Goal: Task Accomplishment & Management: Manage account settings

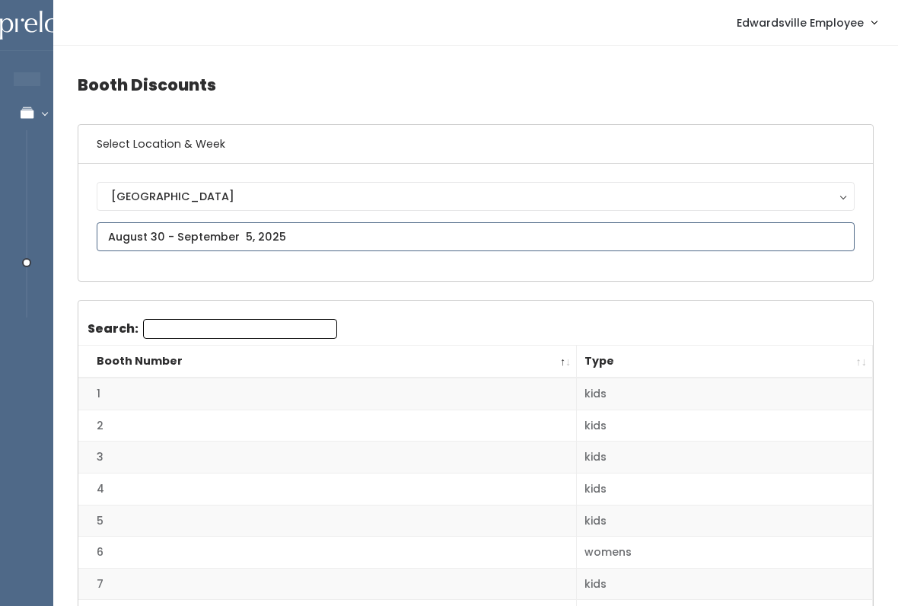
click at [345, 224] on input "text" at bounding box center [476, 236] width 758 height 29
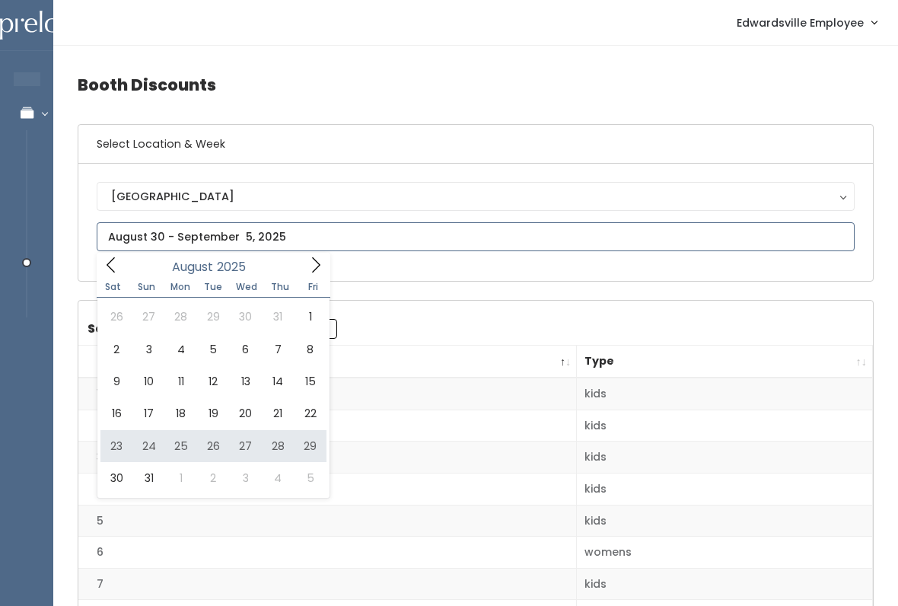
type input "[DATE] to [DATE]"
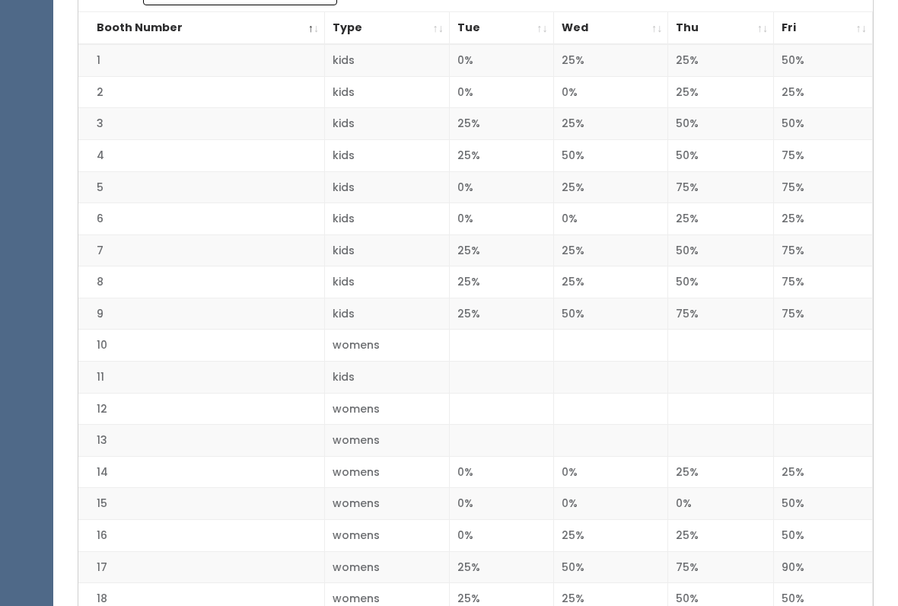
scroll to position [332, 0]
click at [358, 403] on td "womens" at bounding box center [387, 410] width 125 height 32
click at [431, 404] on td "womens" at bounding box center [387, 410] width 125 height 32
click at [803, 409] on td at bounding box center [823, 410] width 99 height 32
click at [808, 408] on td at bounding box center [823, 410] width 99 height 32
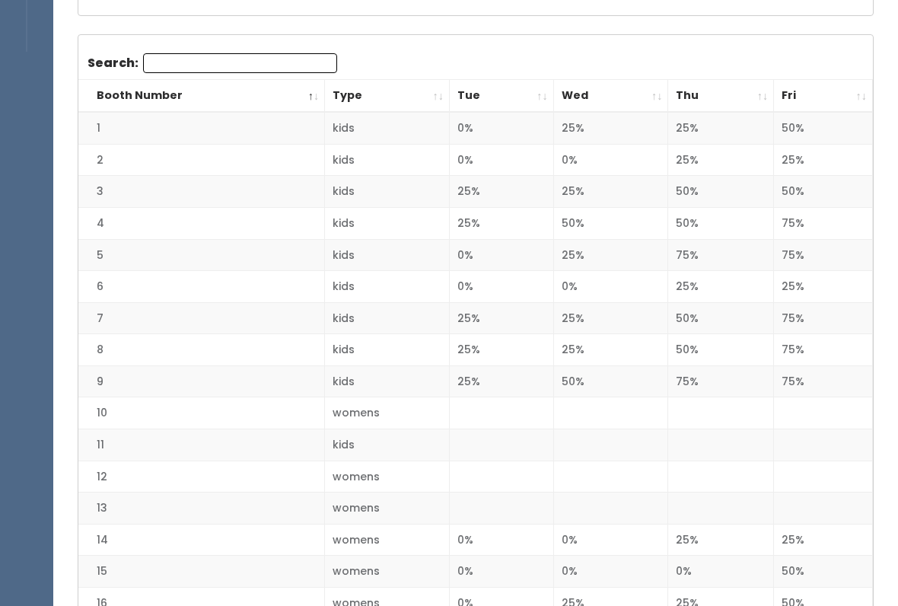
scroll to position [0, 0]
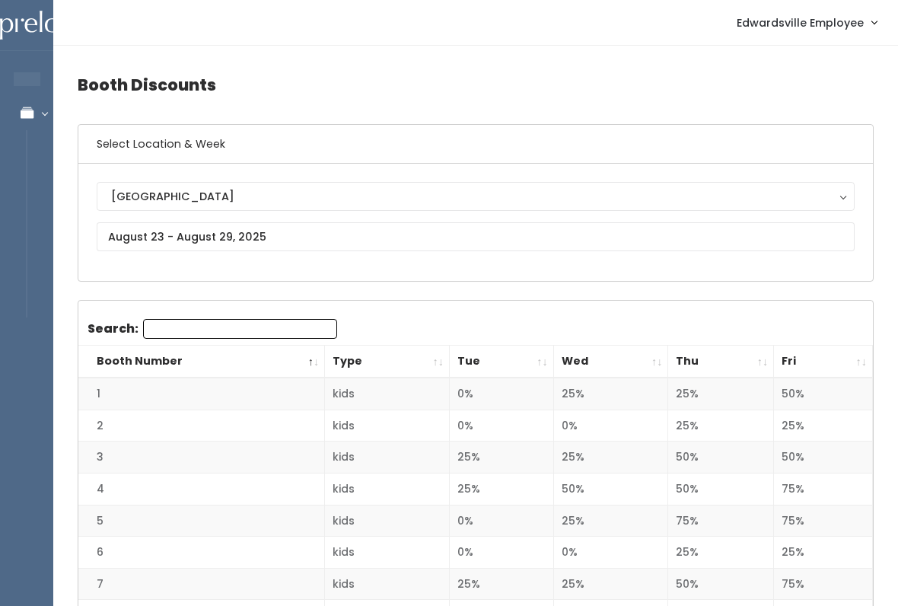
click at [817, 23] on span "Edwardsville Employee" at bounding box center [799, 22] width 127 height 17
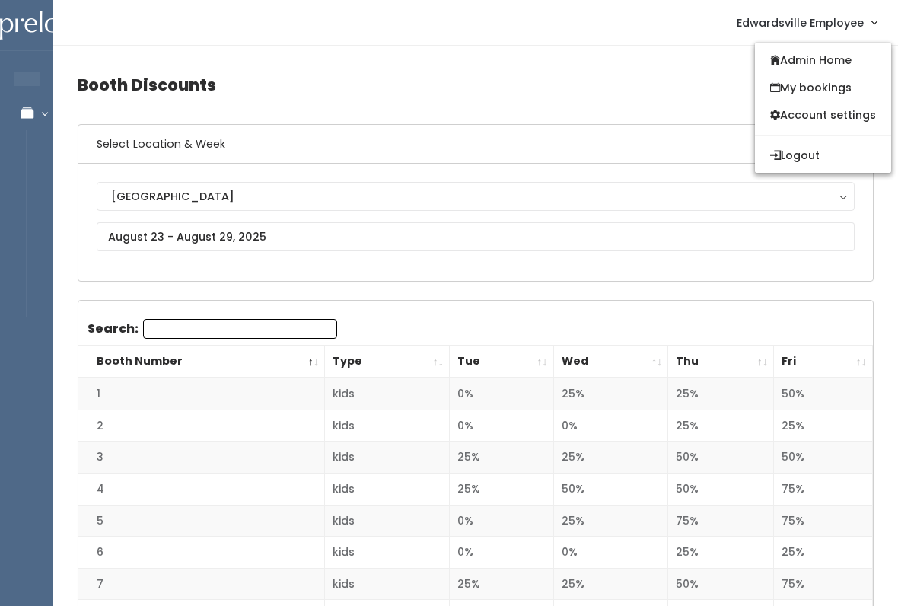
click at [300, 84] on h4 "Booth Discounts" at bounding box center [476, 85] width 796 height 42
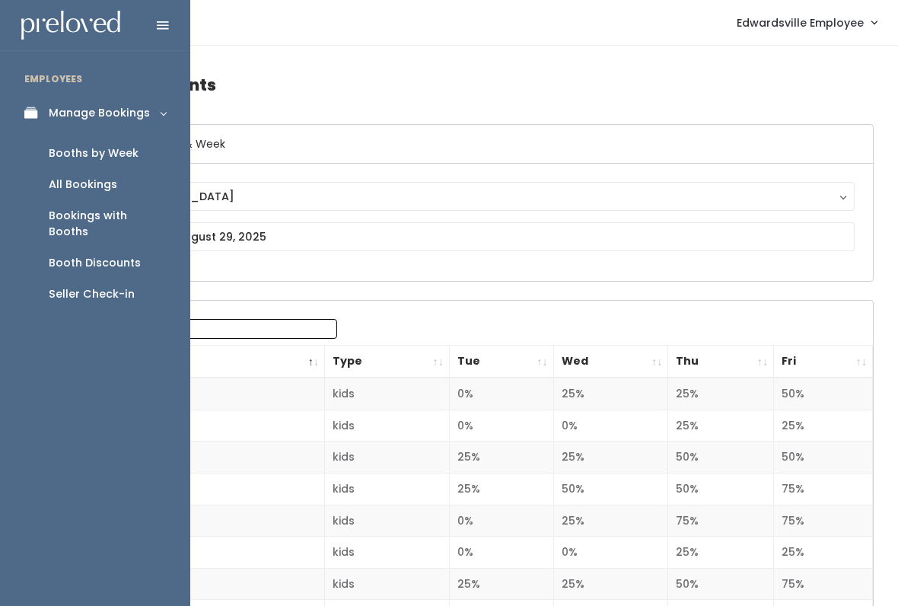
click at [12, 110] on link "Manage Bookings" at bounding box center [95, 113] width 190 height 34
click at [148, 101] on link "Manage Bookings" at bounding box center [95, 113] width 190 height 34
click at [174, 18] on div at bounding box center [95, 25] width 190 height 50
click at [165, 30] on icon at bounding box center [163, 26] width 12 height 14
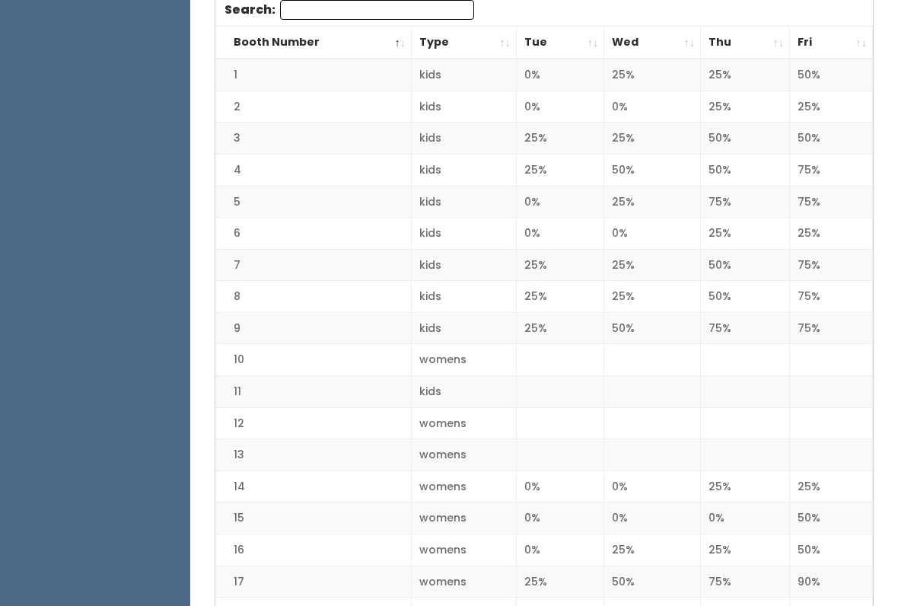
scroll to position [322, 0]
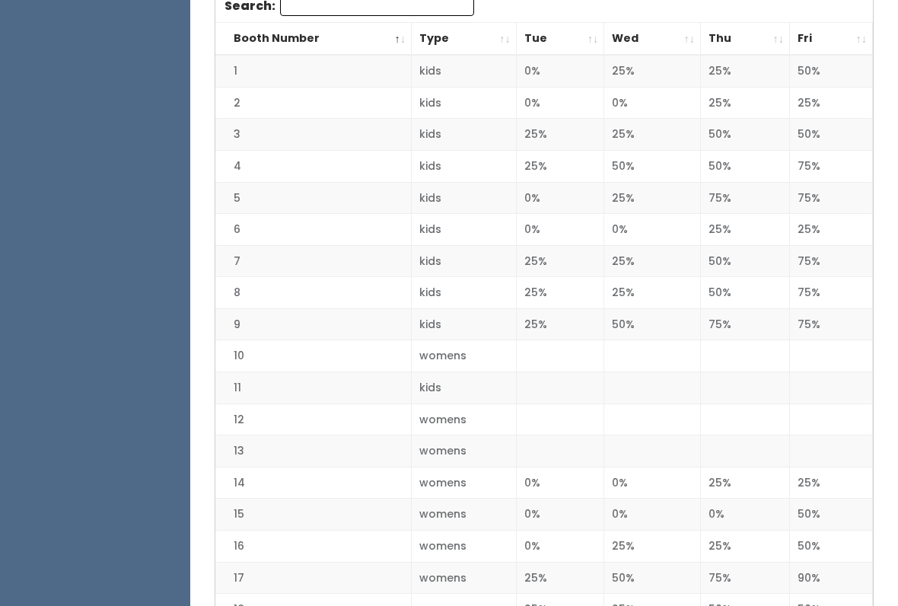
click at [249, 419] on td "12" at bounding box center [313, 420] width 196 height 32
click at [460, 421] on td "womens" at bounding box center [463, 420] width 105 height 32
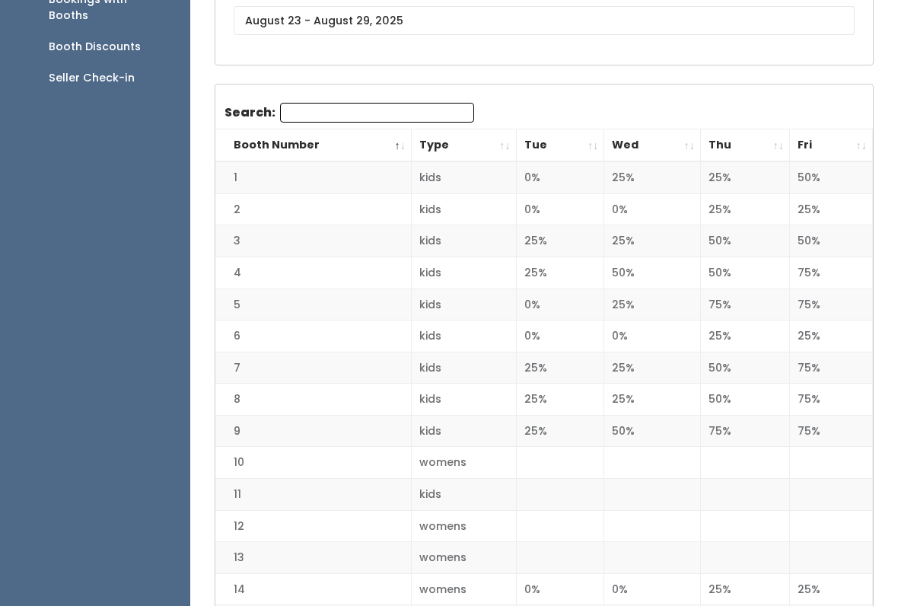
scroll to position [0, 0]
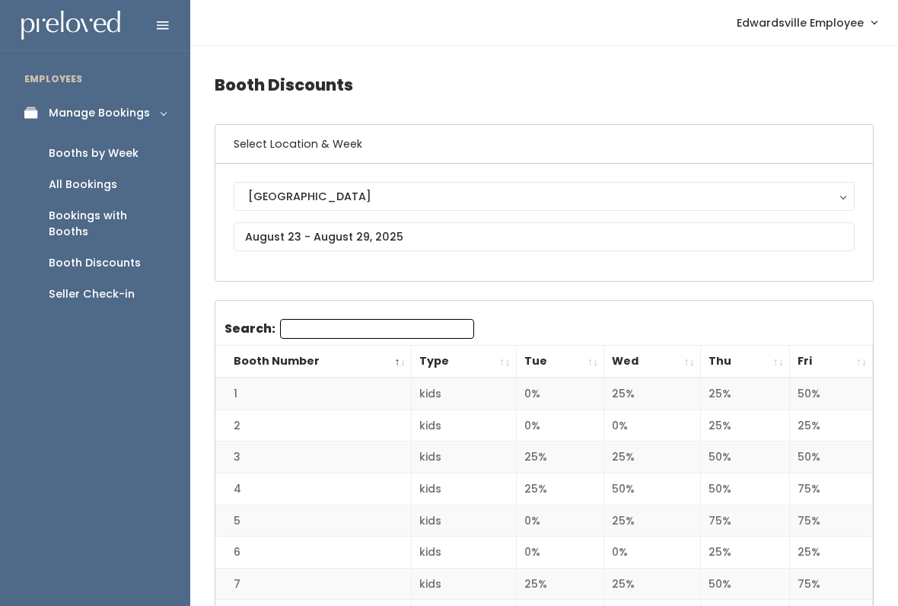
click at [84, 286] on div "Seller Check-in" at bounding box center [92, 294] width 86 height 16
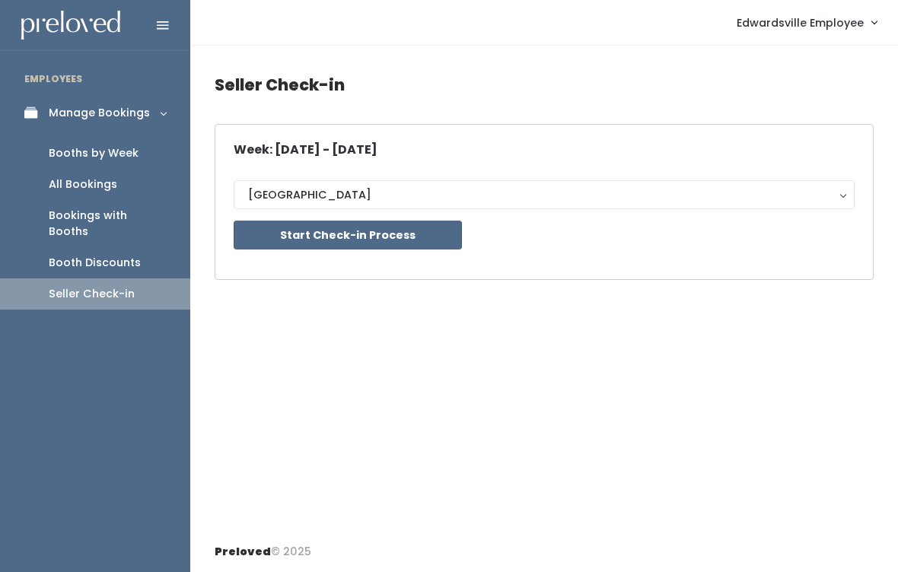
click at [275, 196] on div "[GEOGRAPHIC_DATA]" at bounding box center [544, 194] width 592 height 17
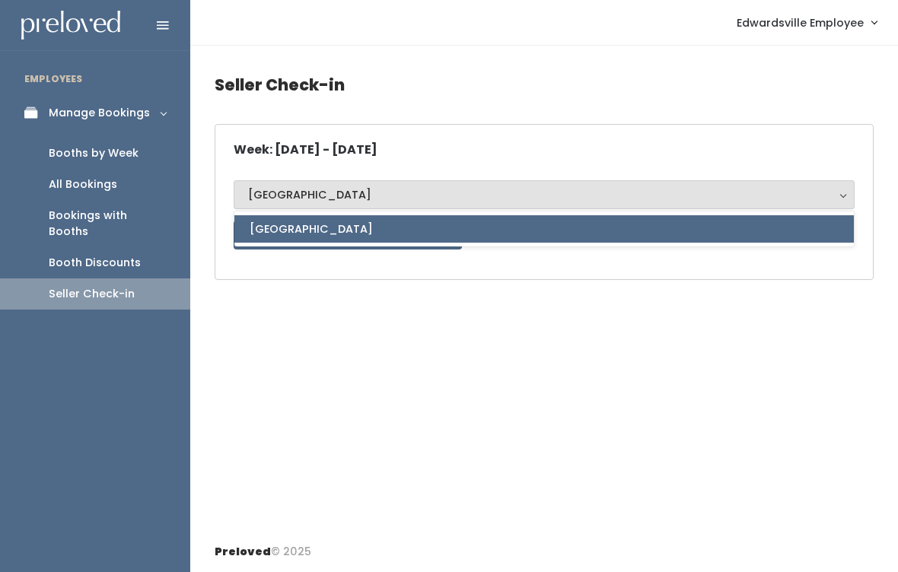
click at [274, 147] on h5 "Week: Aug 30 - Sep 5, 2025" at bounding box center [306, 150] width 144 height 14
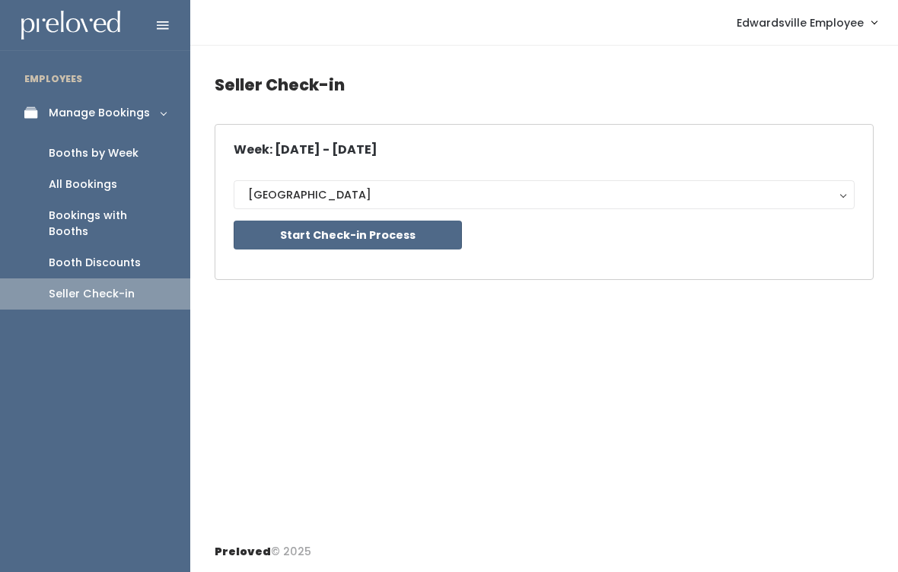
click at [104, 255] on div "Booth Discounts" at bounding box center [95, 263] width 92 height 16
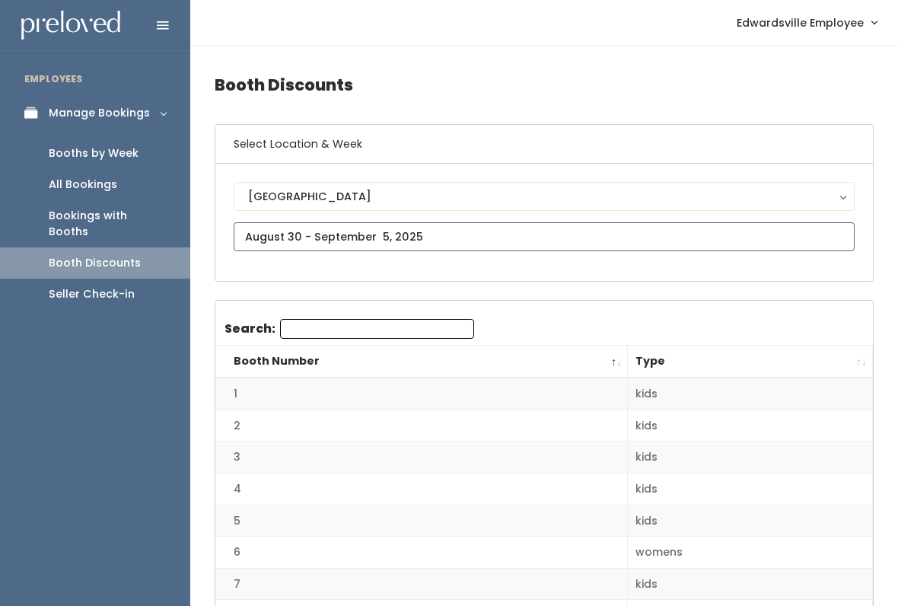
click at [267, 231] on input "text" at bounding box center [544, 236] width 621 height 29
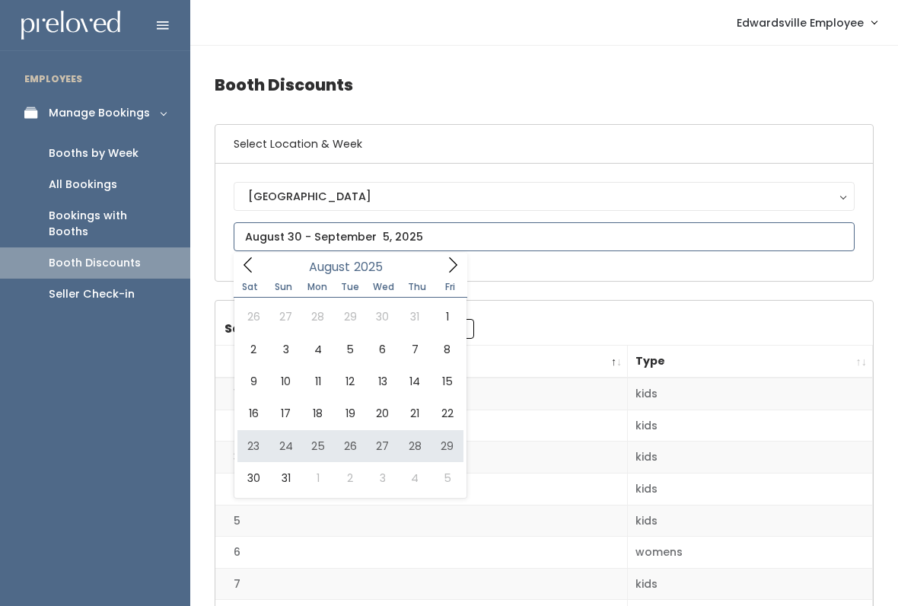
type input "[DATE] to [DATE]"
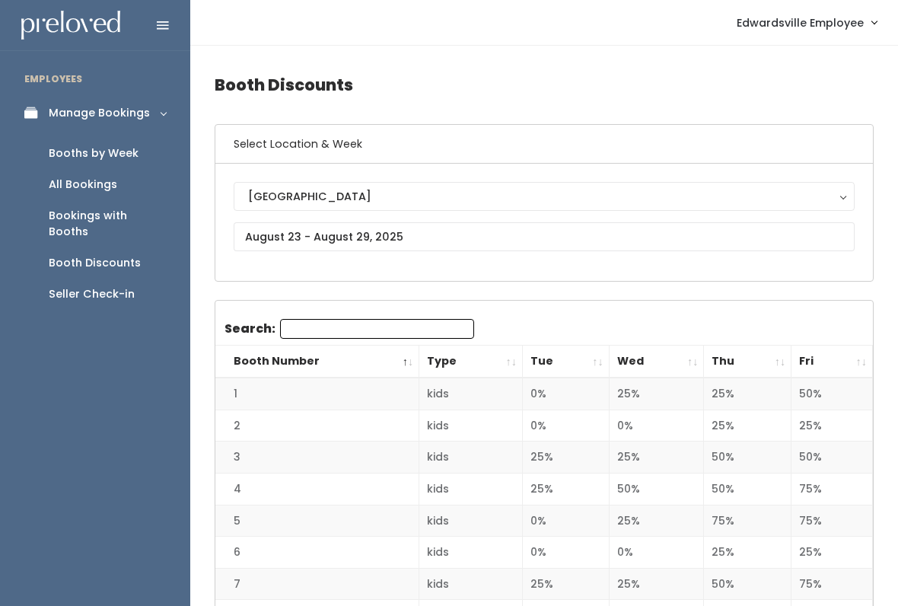
click at [87, 187] on div "All Bookings" at bounding box center [83, 184] width 68 height 16
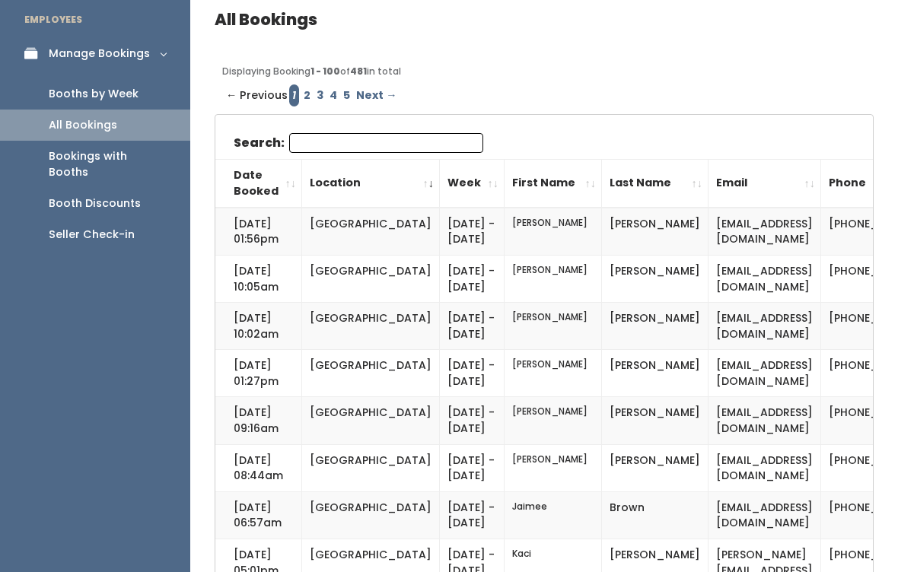
scroll to position [59, 0]
click at [113, 97] on div "Booths by Week" at bounding box center [94, 94] width 90 height 16
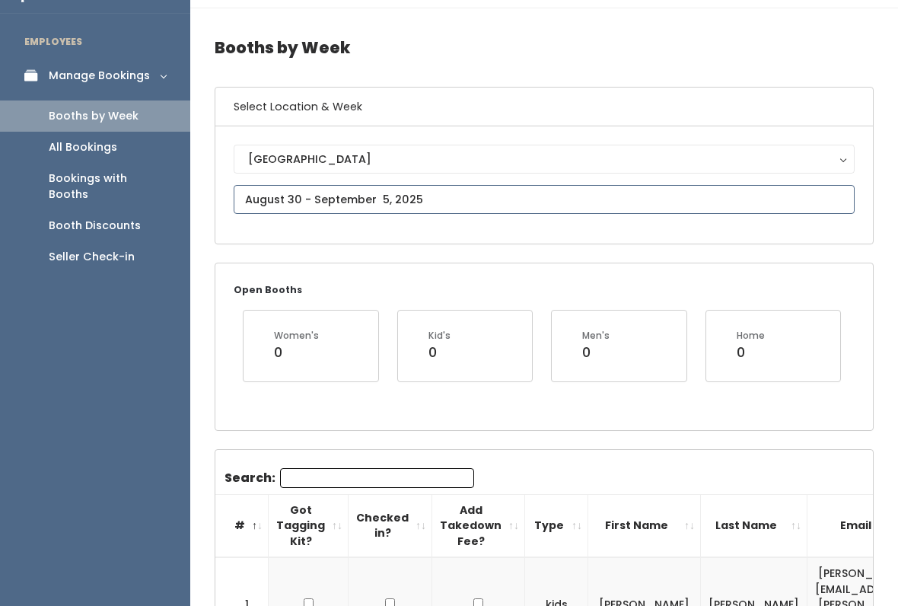
click at [736, 193] on input "text" at bounding box center [544, 200] width 621 height 29
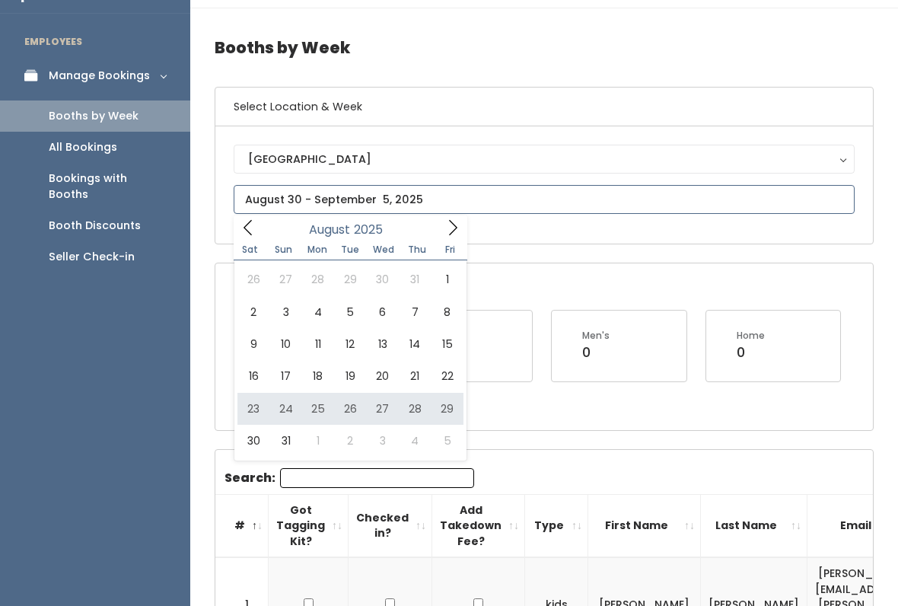
type input "August 23 to August 29"
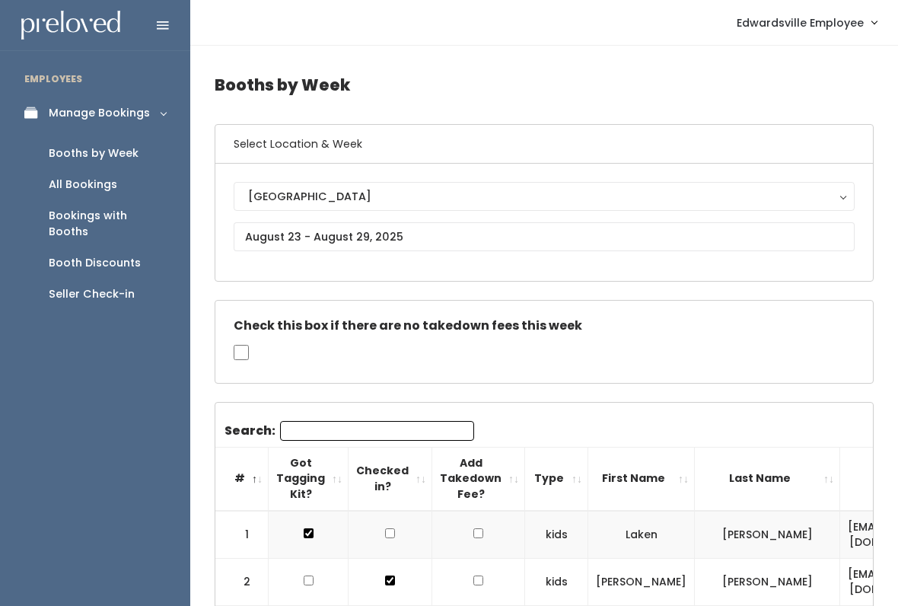
click at [852, 35] on link "Edwardsville Employee" at bounding box center [806, 22] width 170 height 33
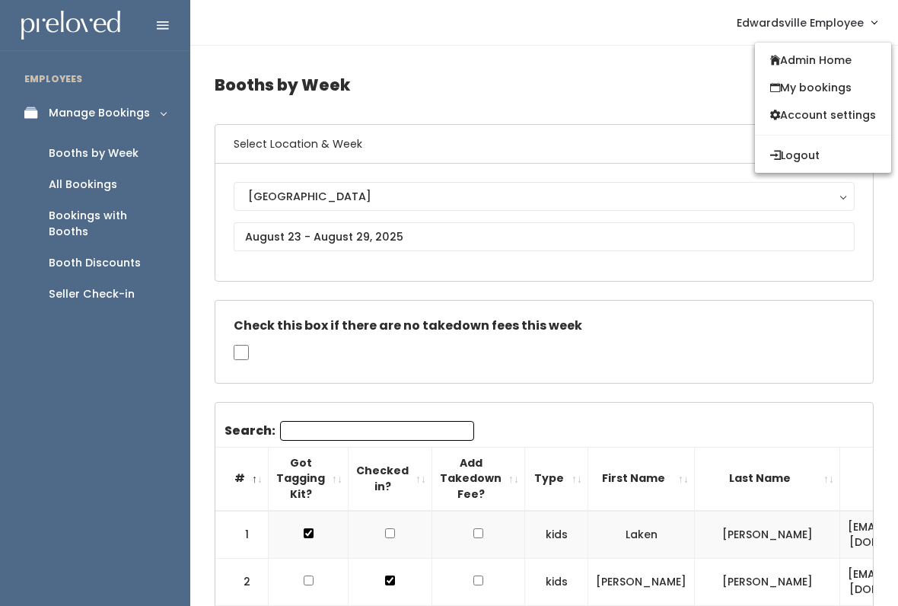
click at [841, 65] on link "Admin Home" at bounding box center [823, 59] width 136 height 27
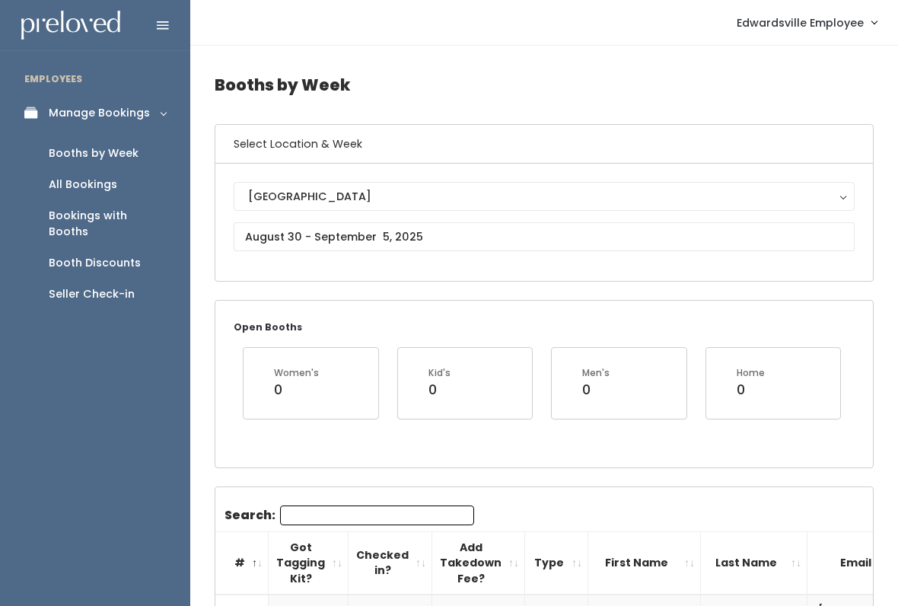
click at [845, 38] on link "Edwardsville Employee" at bounding box center [806, 22] width 170 height 33
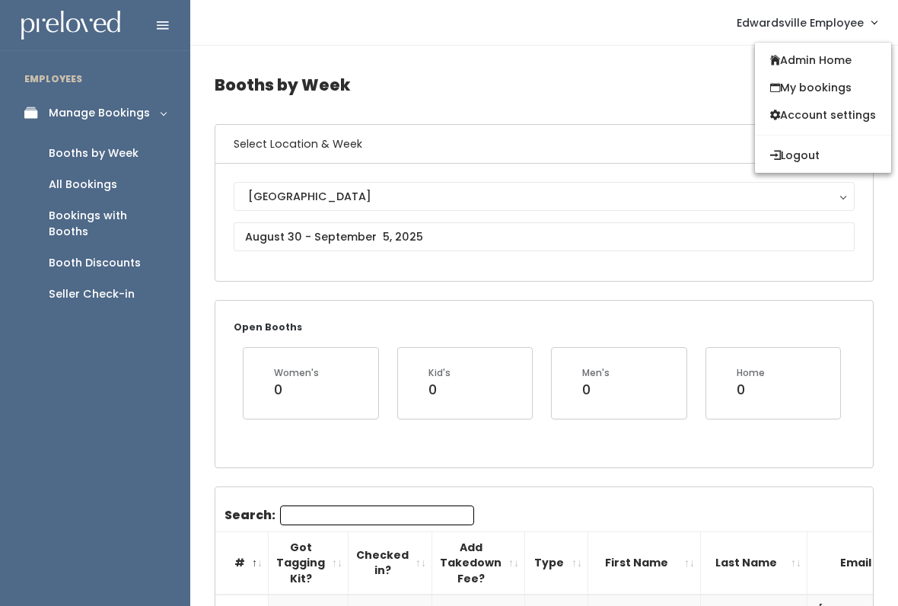
click at [834, 85] on link "My bookings" at bounding box center [823, 87] width 136 height 27
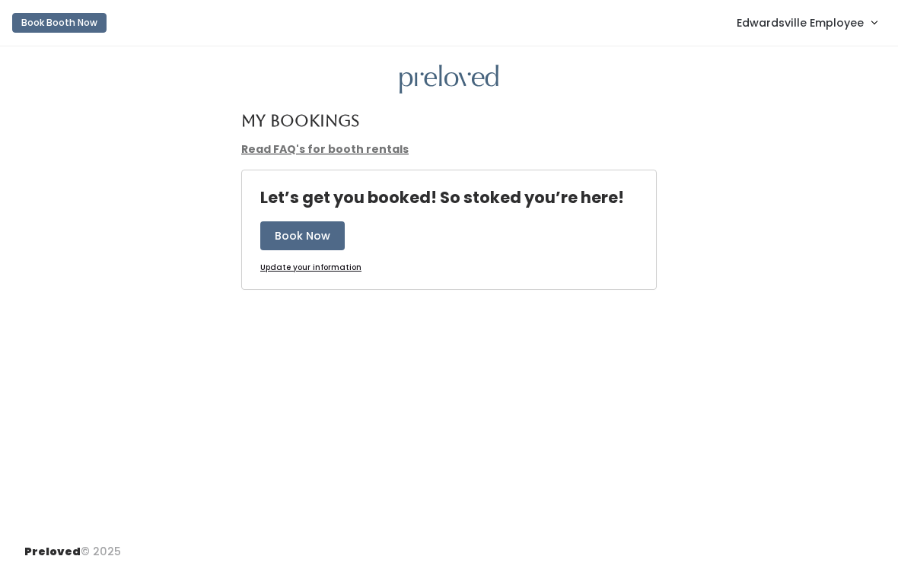
click at [844, 25] on span "Edwardsville Employee" at bounding box center [799, 22] width 127 height 17
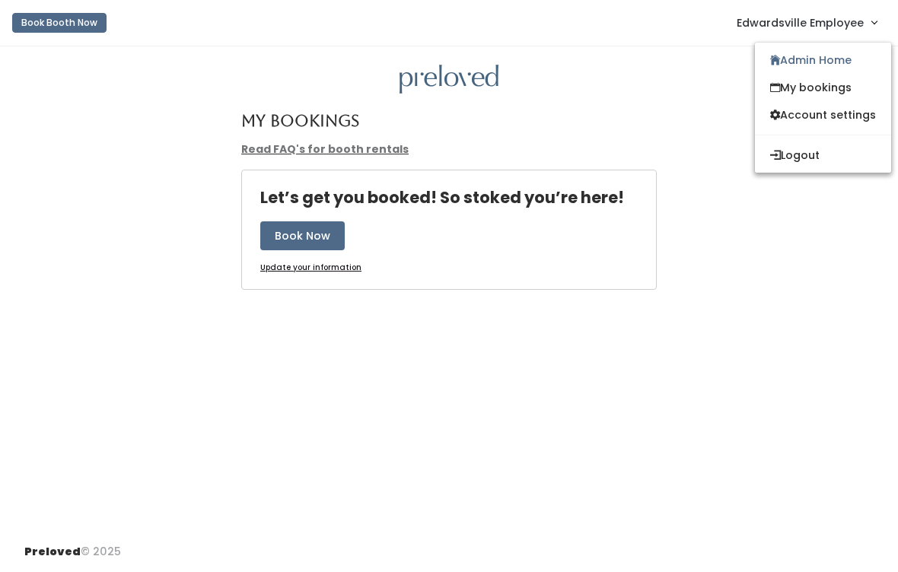
click at [814, 62] on link "Admin Home" at bounding box center [823, 59] width 136 height 27
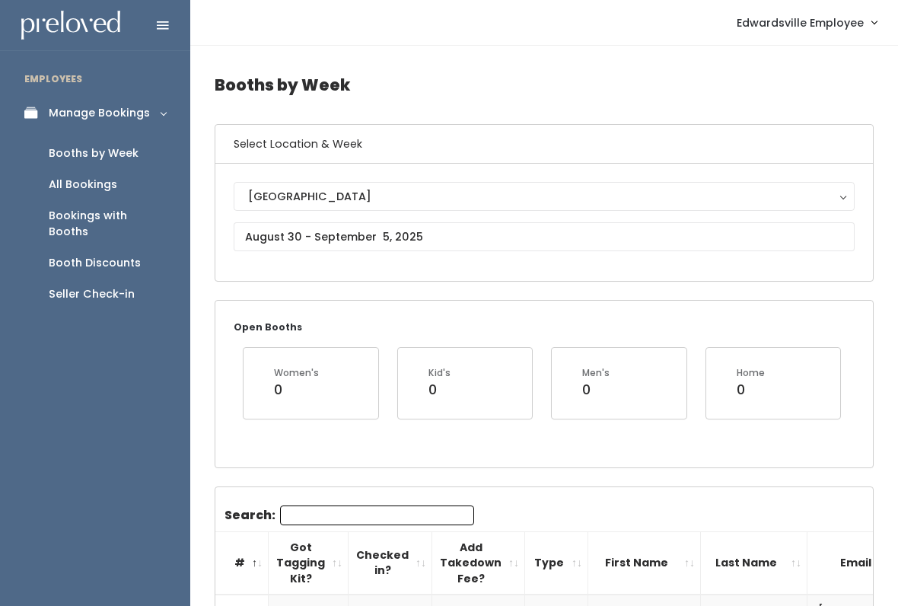
click at [90, 255] on div "Booth Discounts" at bounding box center [95, 263] width 92 height 16
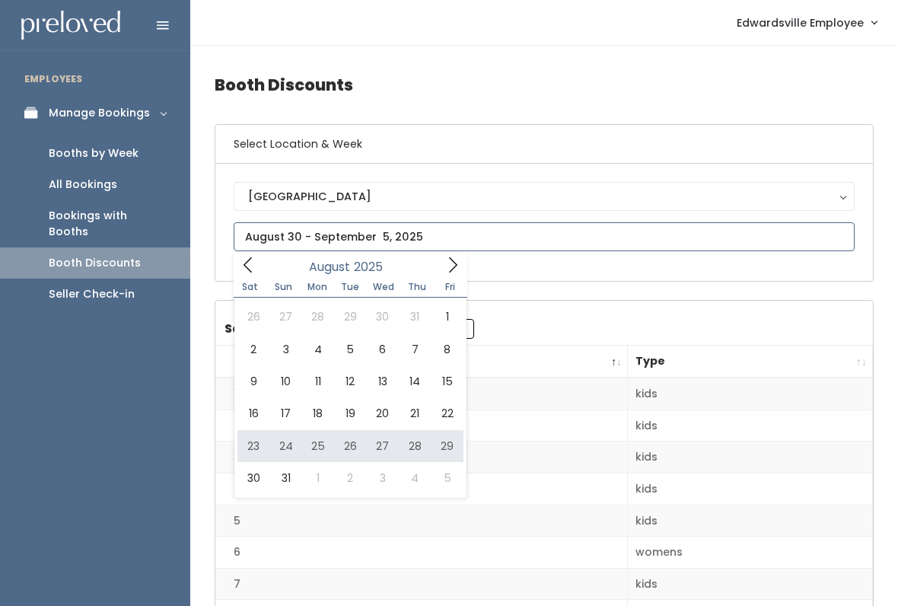
type input "[DATE] to [DATE]"
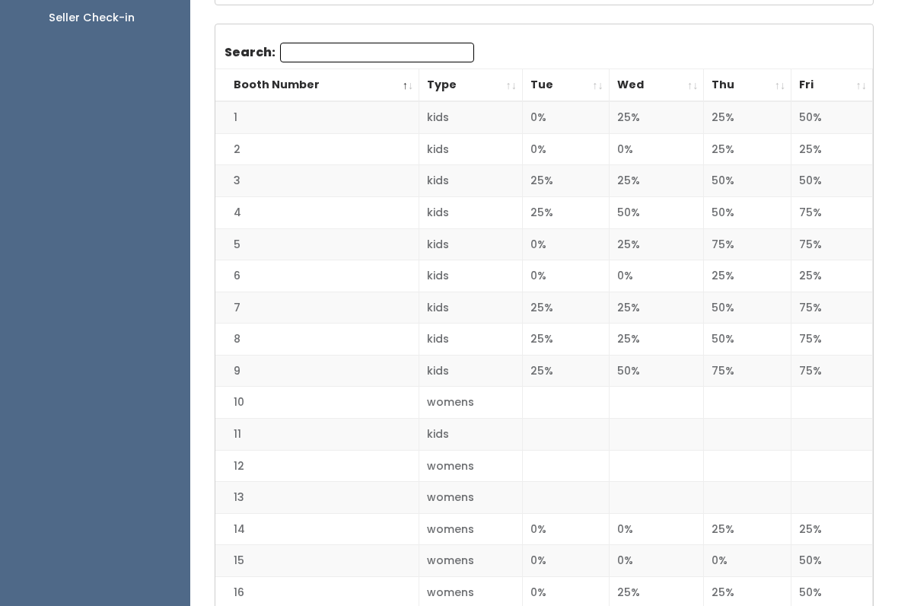
scroll to position [275, 0]
click at [822, 83] on th "Fri" at bounding box center [831, 86] width 81 height 33
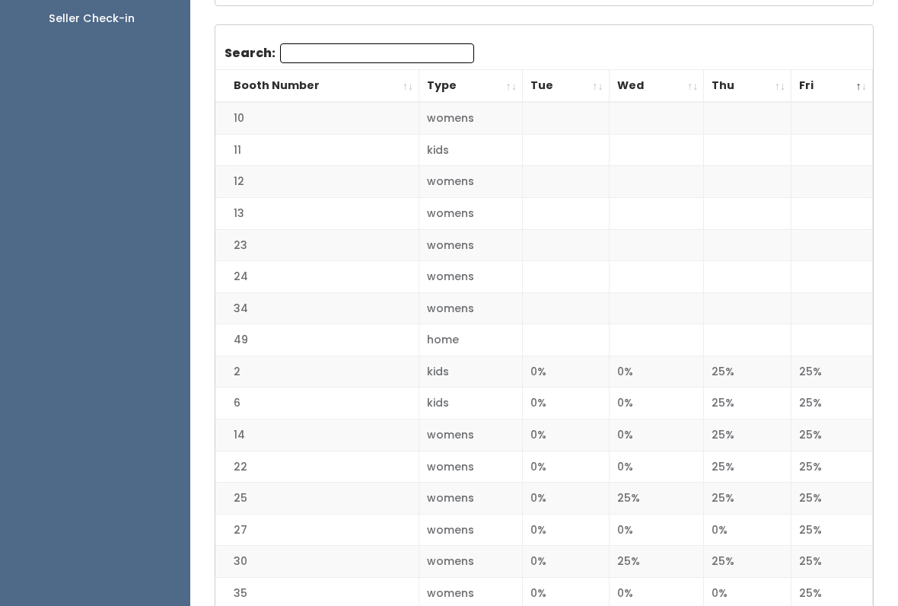
click at [828, 87] on th "Fri" at bounding box center [831, 86] width 81 height 33
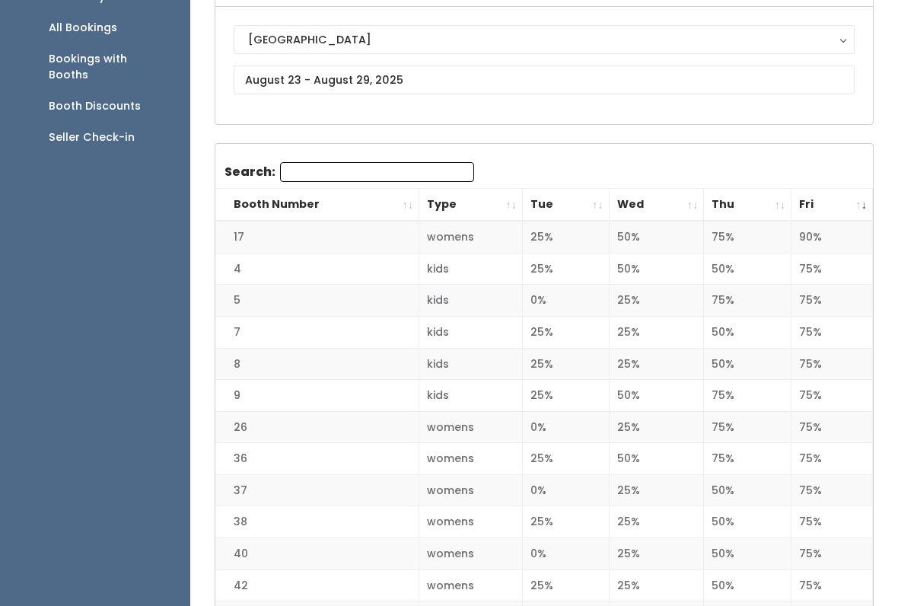
scroll to position [0, 0]
